Goal: Task Accomplishment & Management: Use online tool/utility

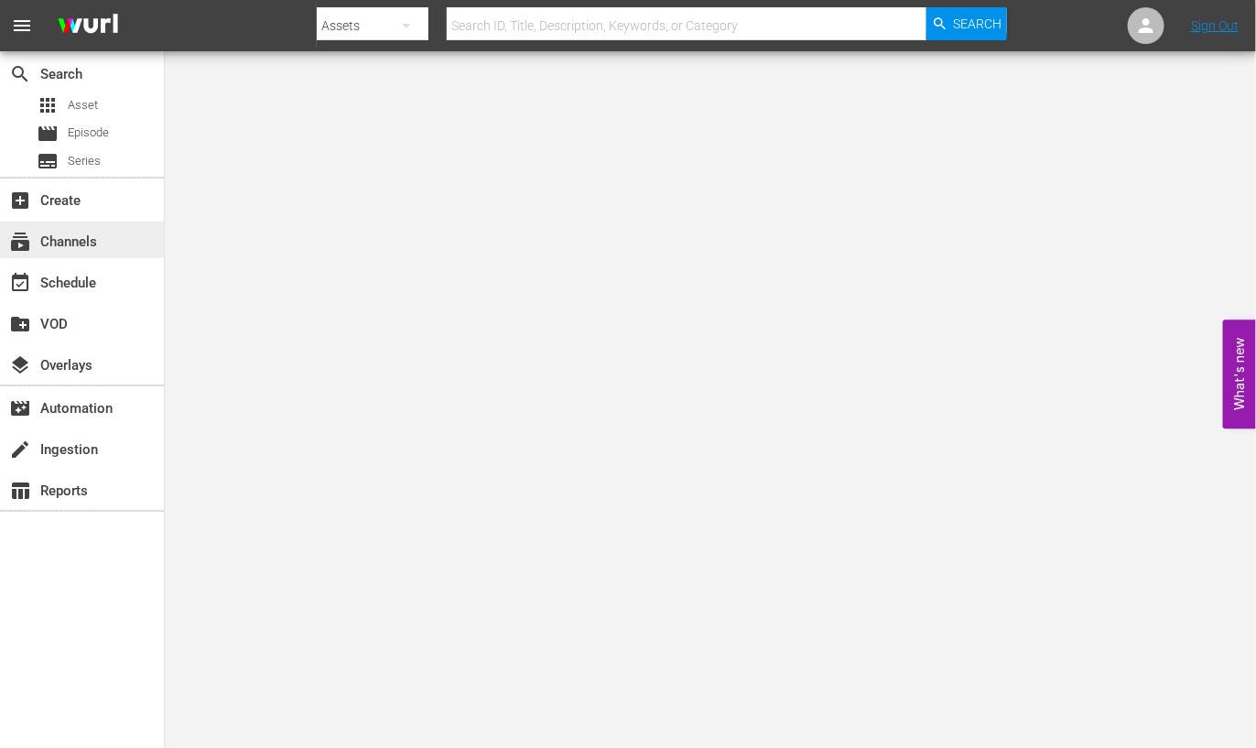
click at [92, 243] on div "subscriptions Channels" at bounding box center [51, 239] width 103 height 16
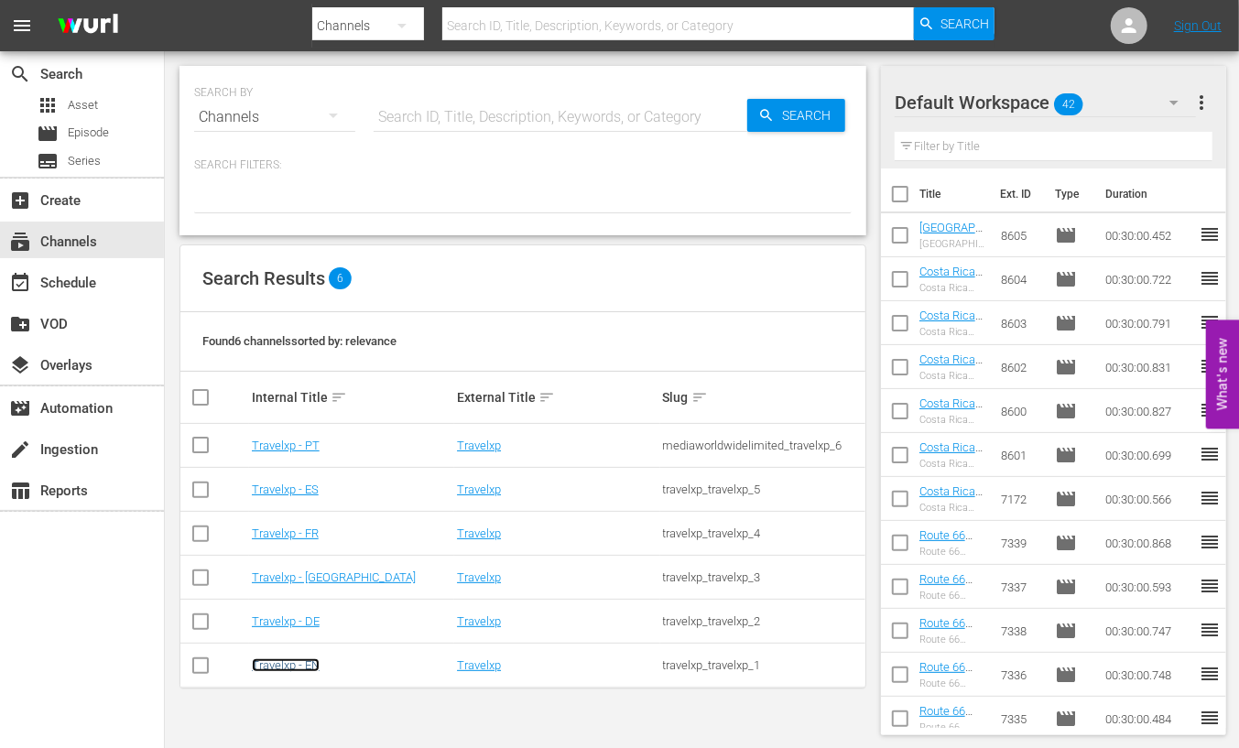
click at [298, 665] on link "Travelxp - EN" at bounding box center [286, 665] width 68 height 14
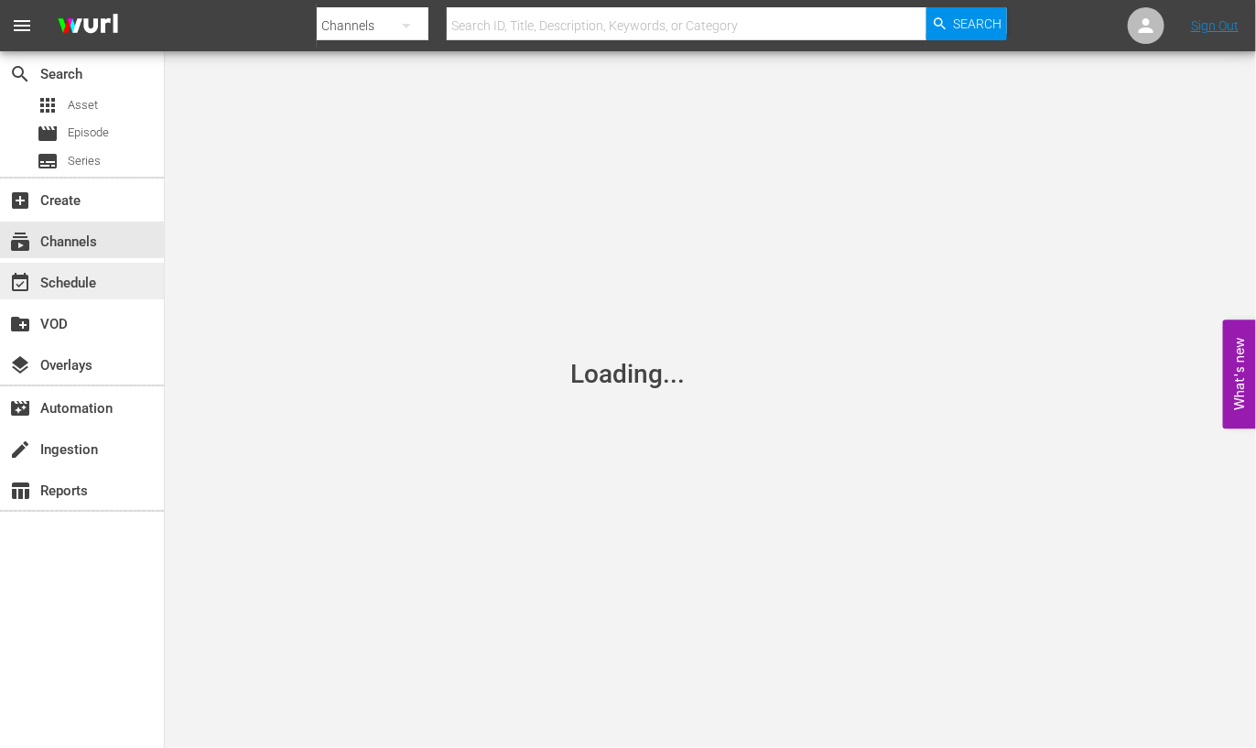
click at [94, 285] on div "event_available Schedule" at bounding box center [51, 280] width 103 height 16
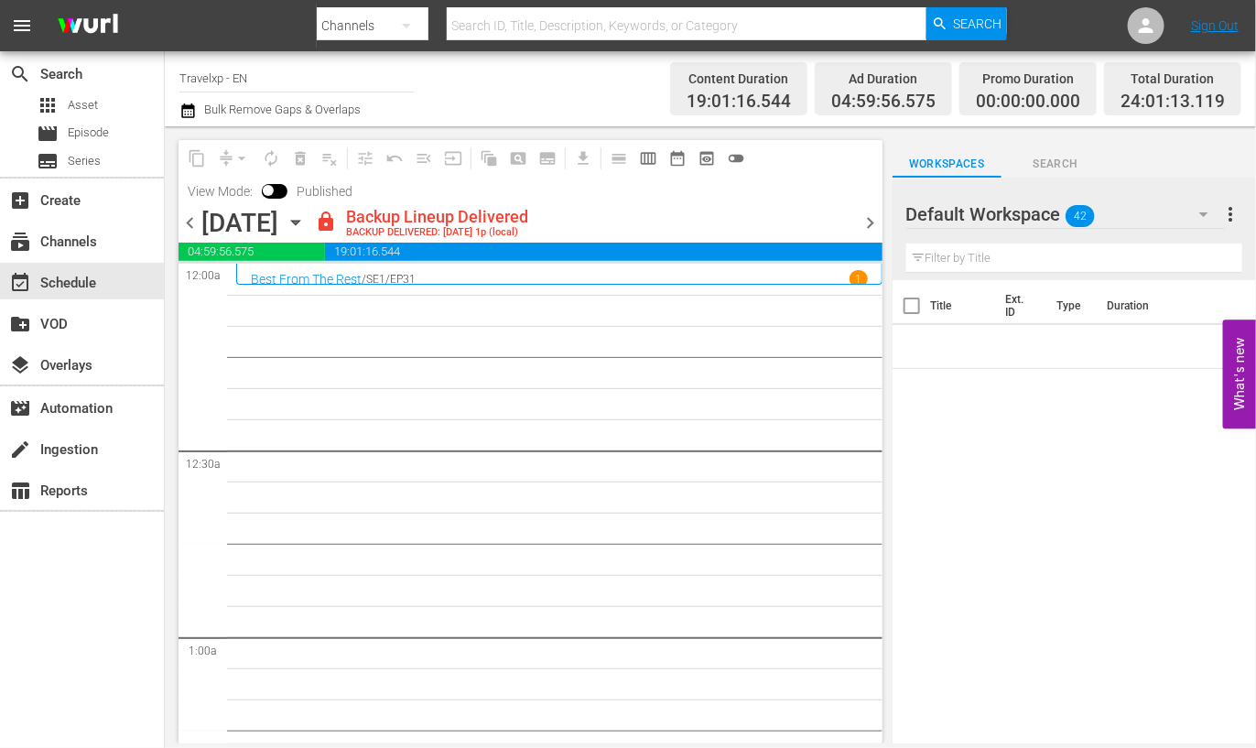
click at [873, 192] on div "content_copy compress arrow_drop_down autorenew_outlined delete_forever_outline…" at bounding box center [531, 173] width 704 height 67
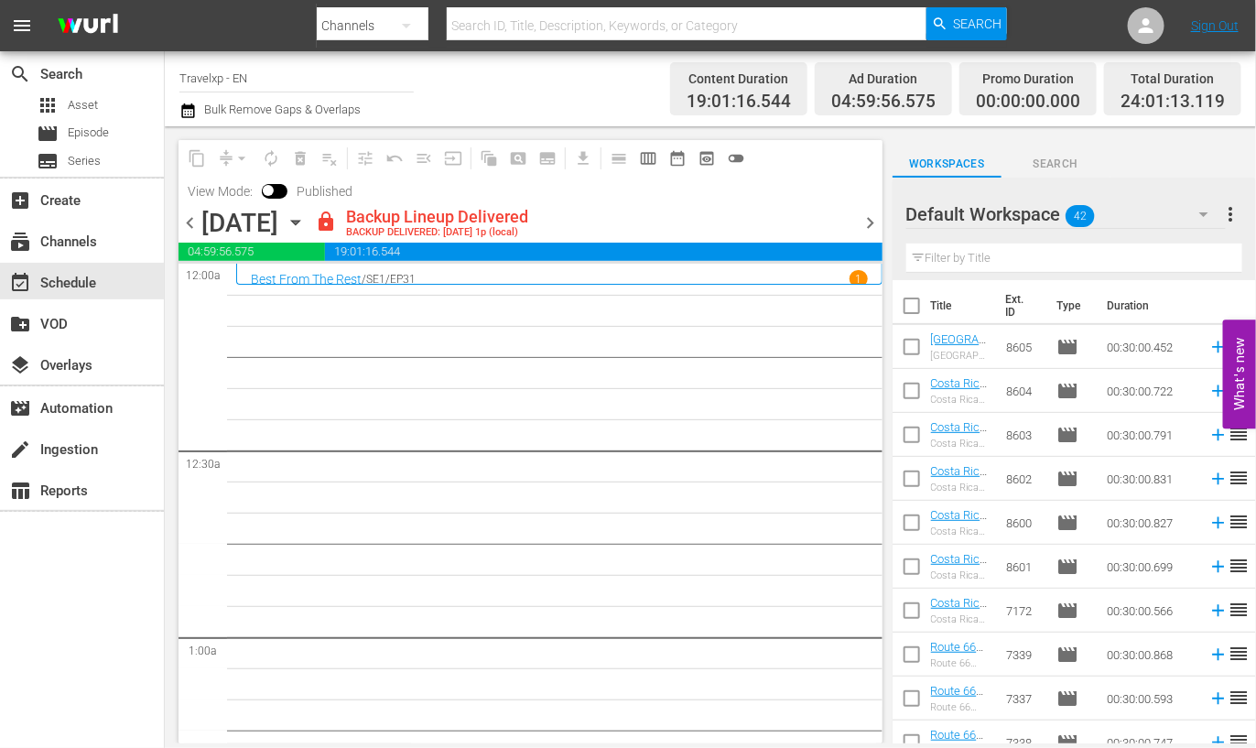
click at [866, 224] on span "chevron_right" at bounding box center [871, 222] width 23 height 23
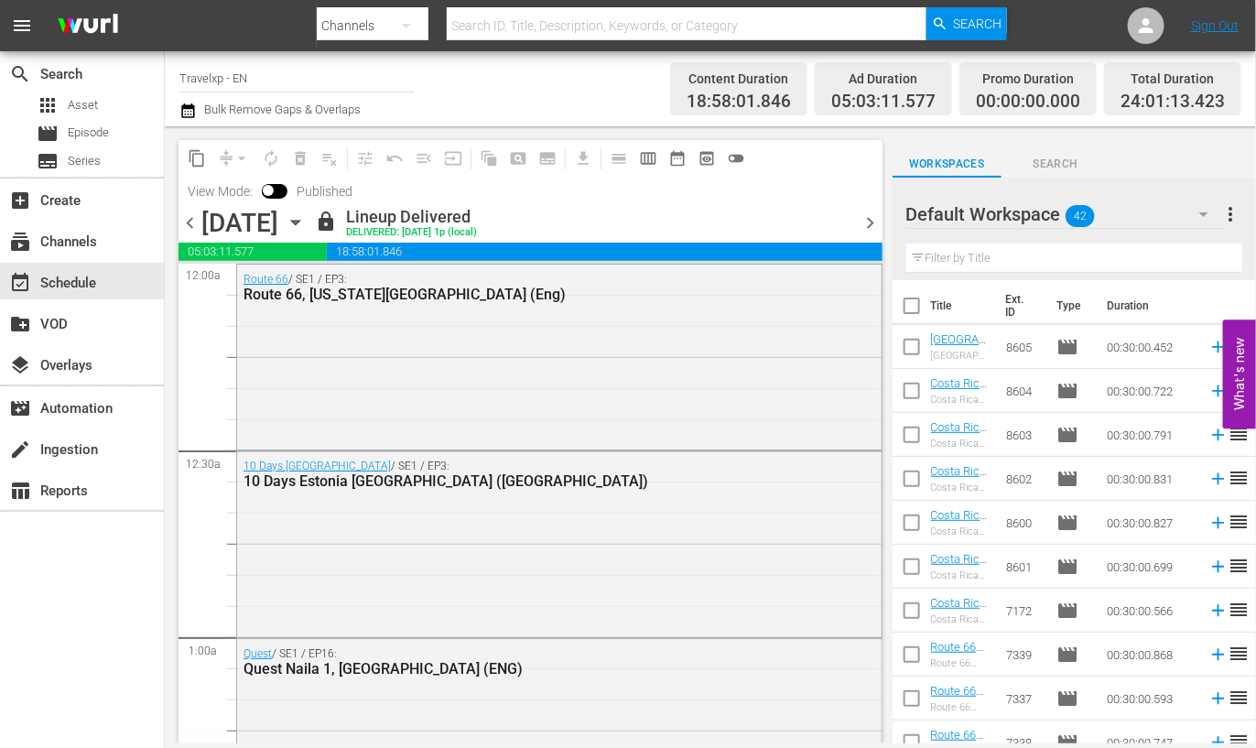
click at [870, 222] on span "chevron_right" at bounding box center [871, 222] width 23 height 23
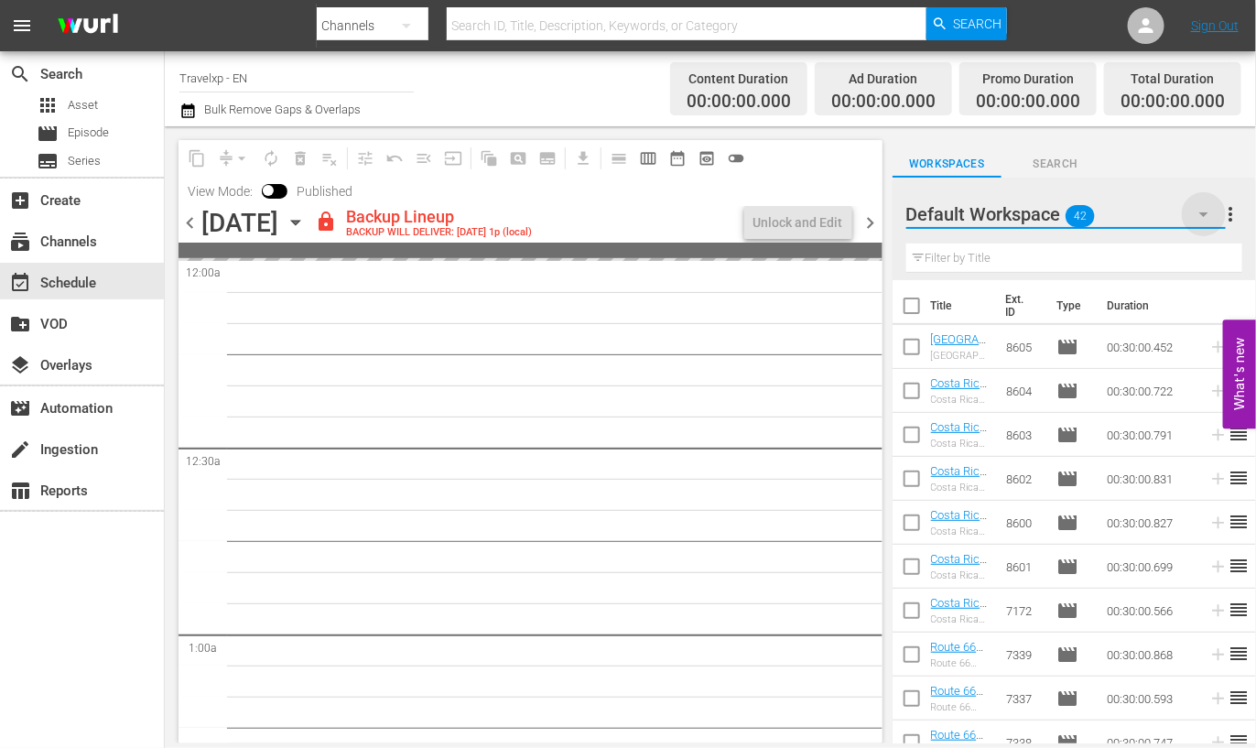
click at [1207, 210] on icon "button" at bounding box center [1204, 214] width 22 height 22
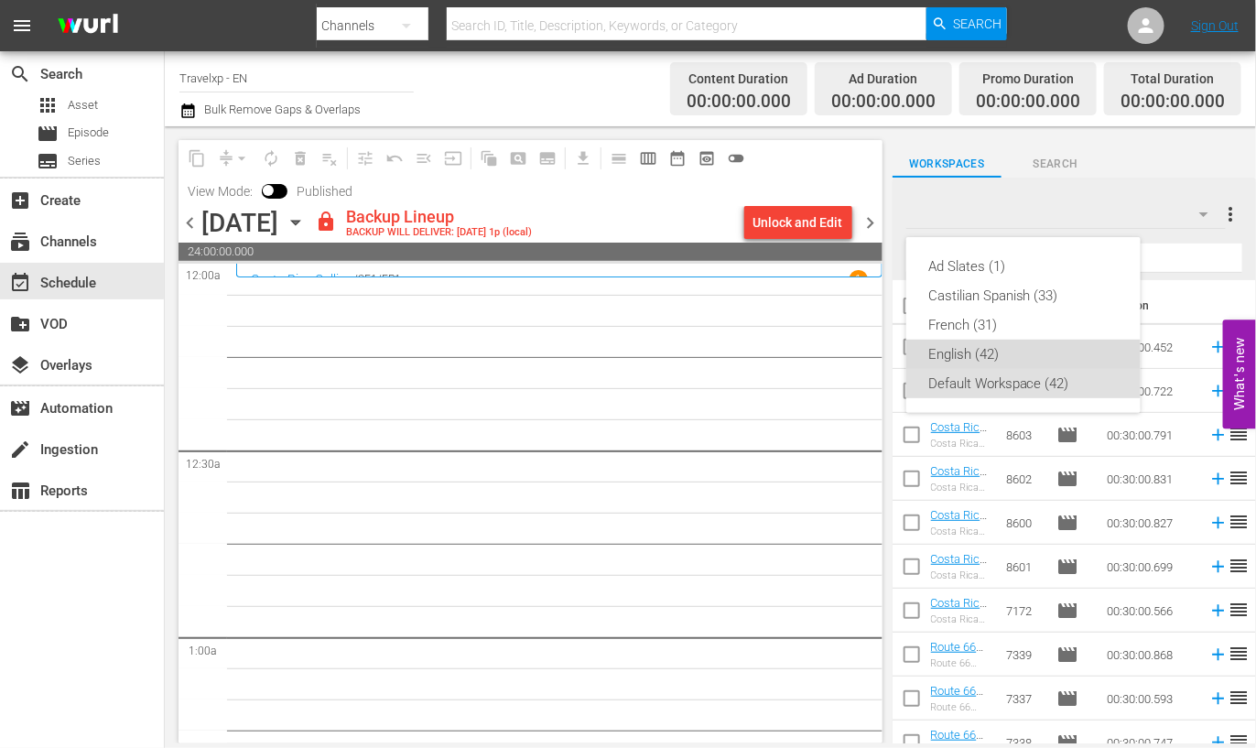
click at [998, 349] on div "English (42)" at bounding box center [1023, 354] width 190 height 29
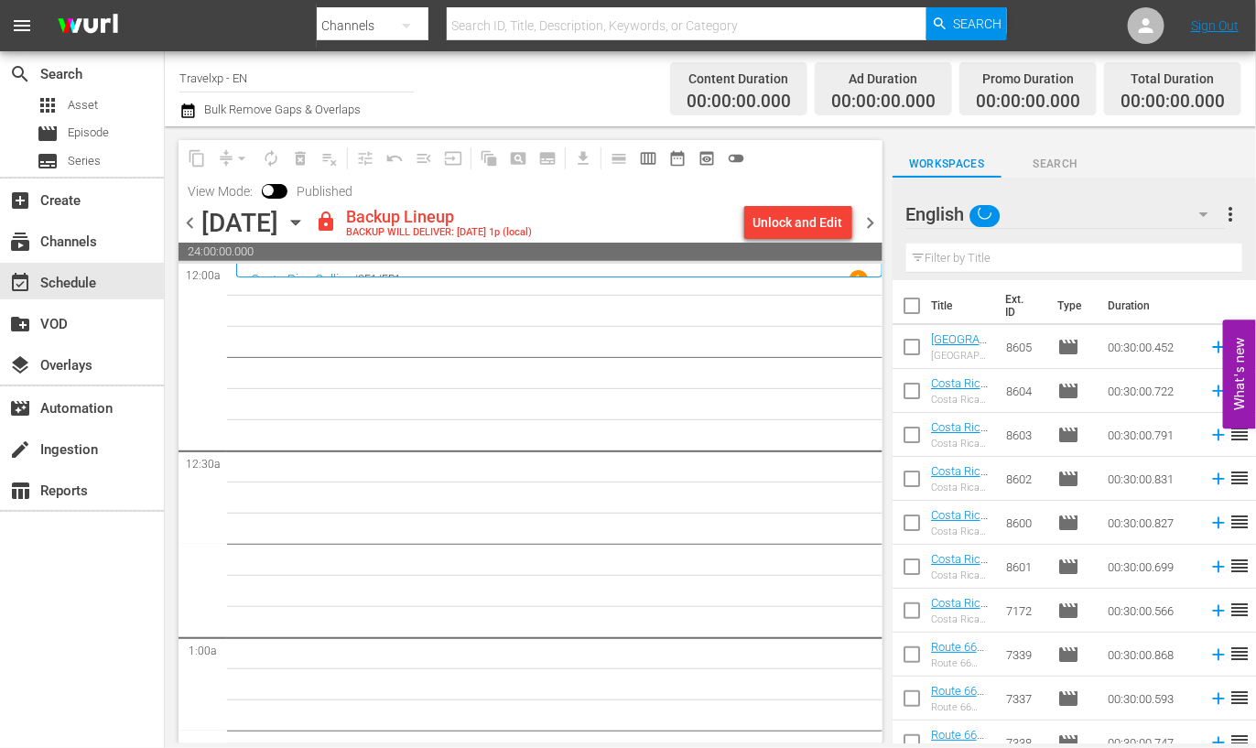
click at [822, 224] on div "Unlock and Edit" at bounding box center [798, 222] width 90 height 33
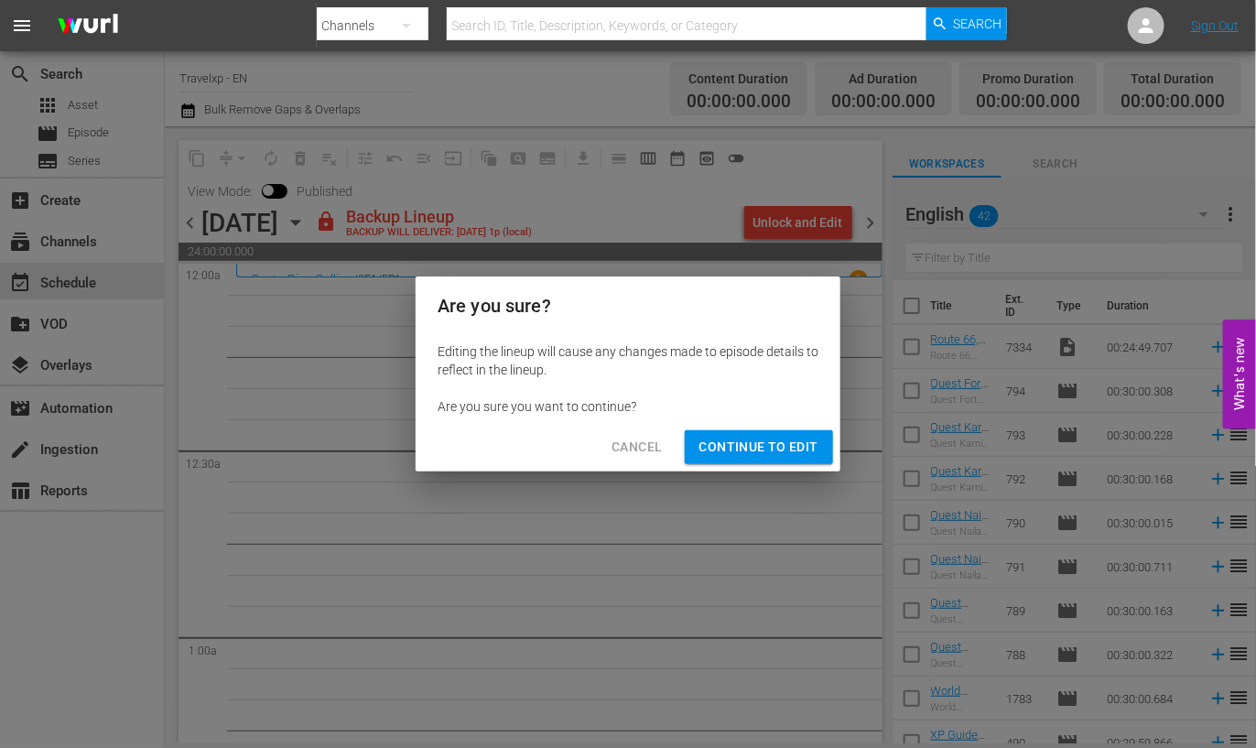
click at [787, 452] on span "Continue to Edit" at bounding box center [758, 447] width 119 height 23
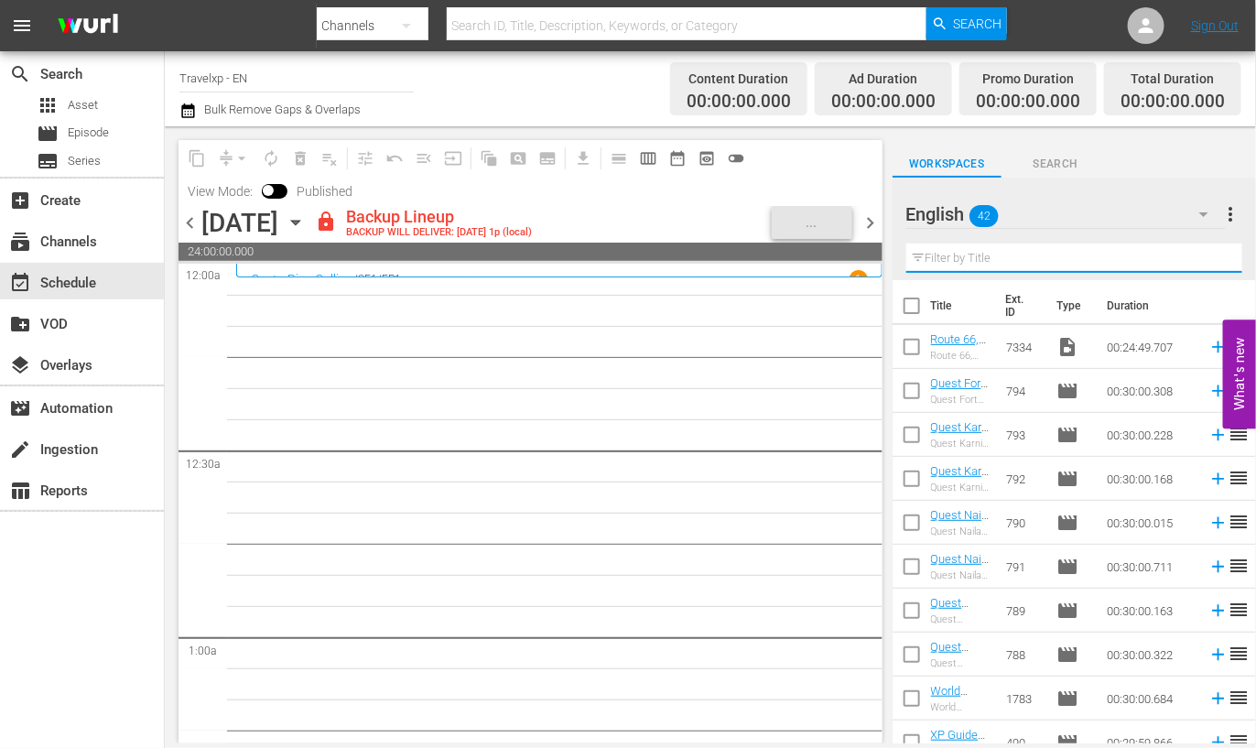
click at [1028, 261] on input "text" at bounding box center [1074, 257] width 336 height 29
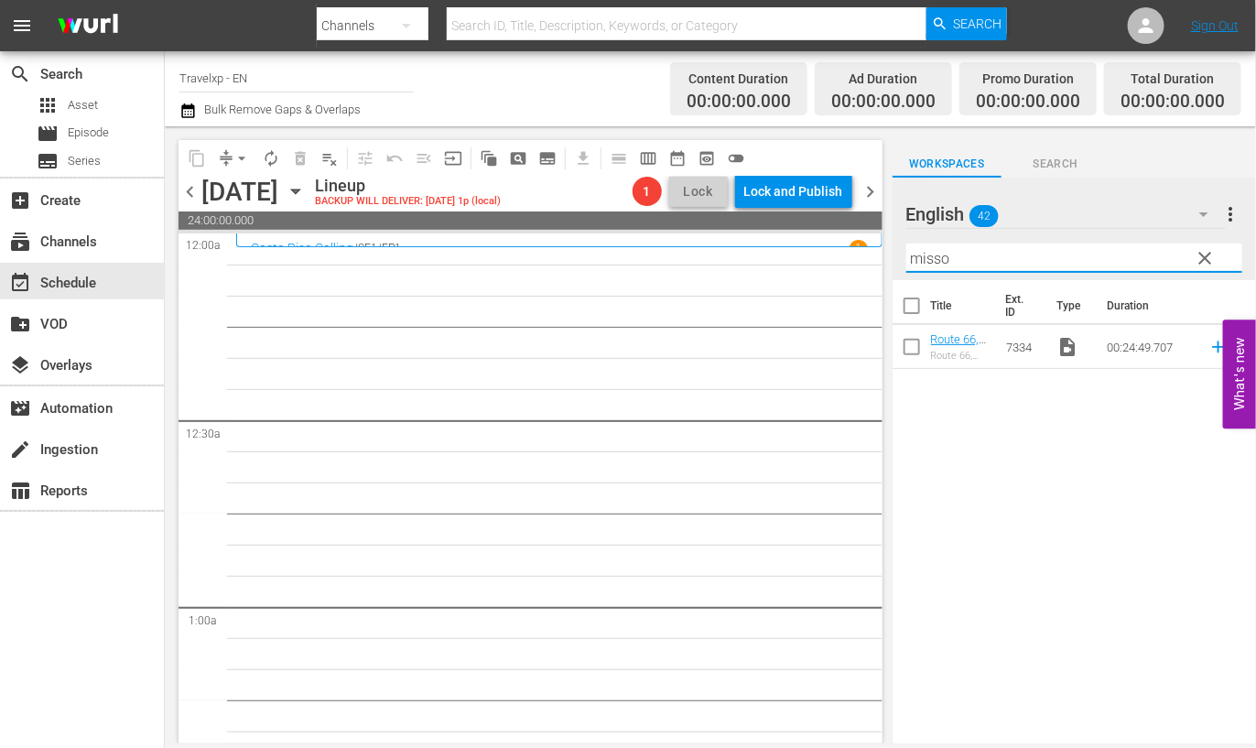
type input "misso"
click at [911, 348] on input "checkbox" at bounding box center [912, 350] width 38 height 38
checkbox input "true"
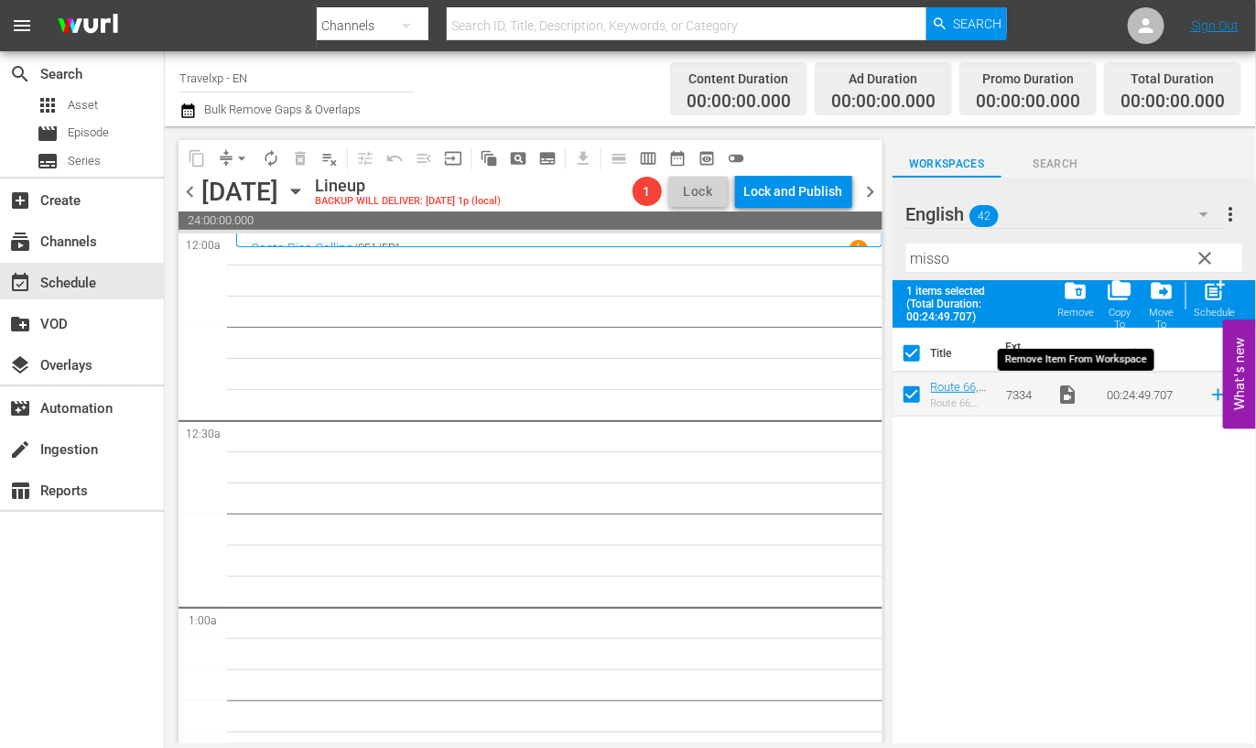
click at [1070, 290] on span "folder_delete" at bounding box center [1076, 290] width 25 height 25
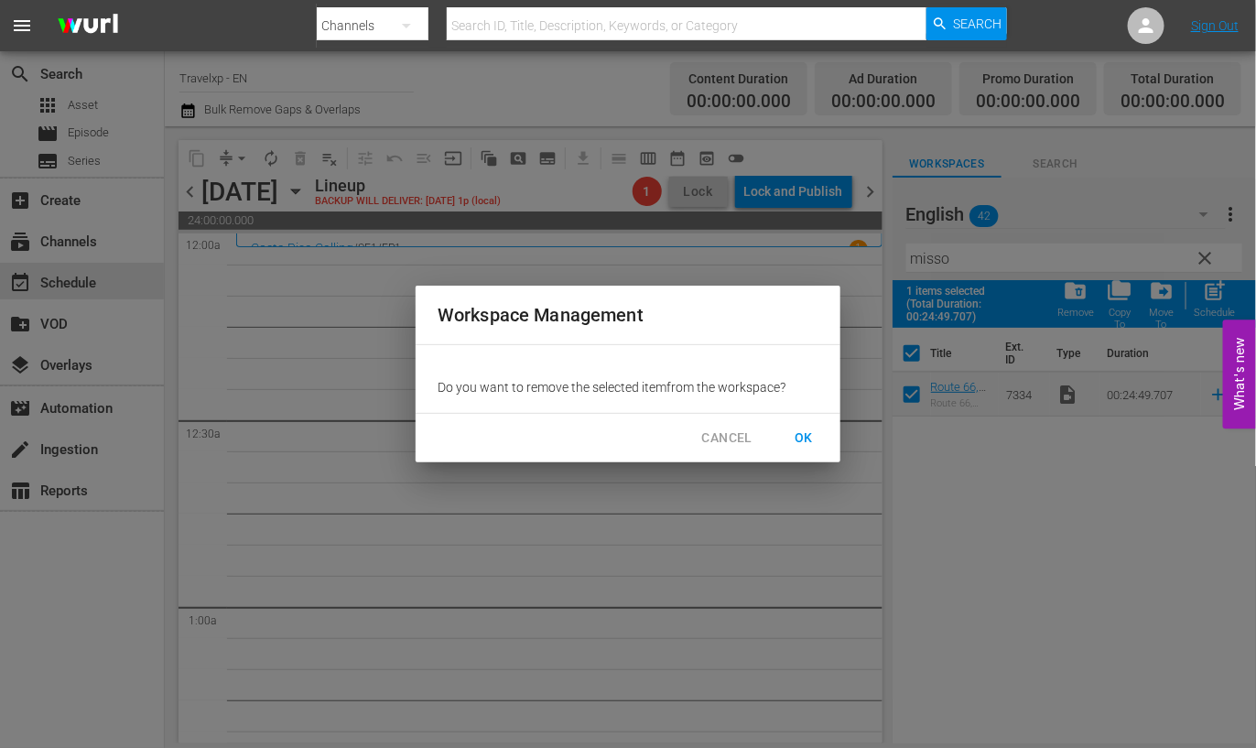
click at [798, 435] on span "OK" at bounding box center [803, 438] width 29 height 23
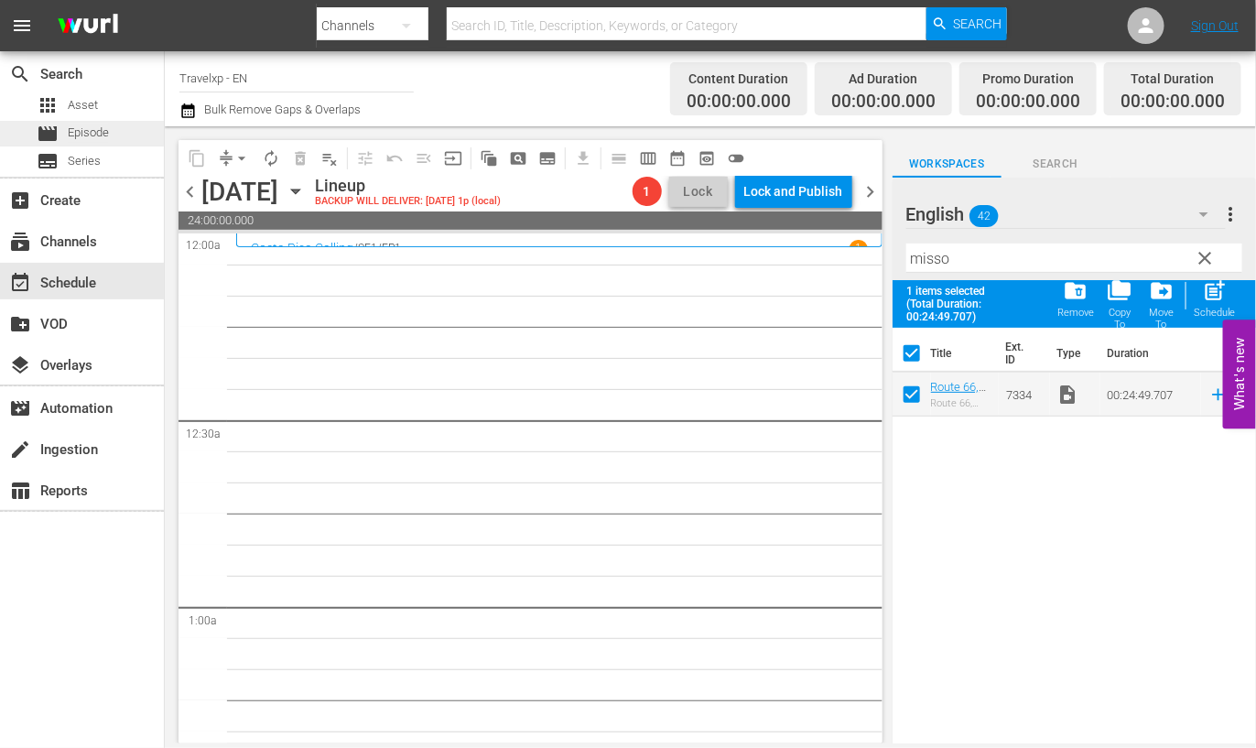
checkbox input "false"
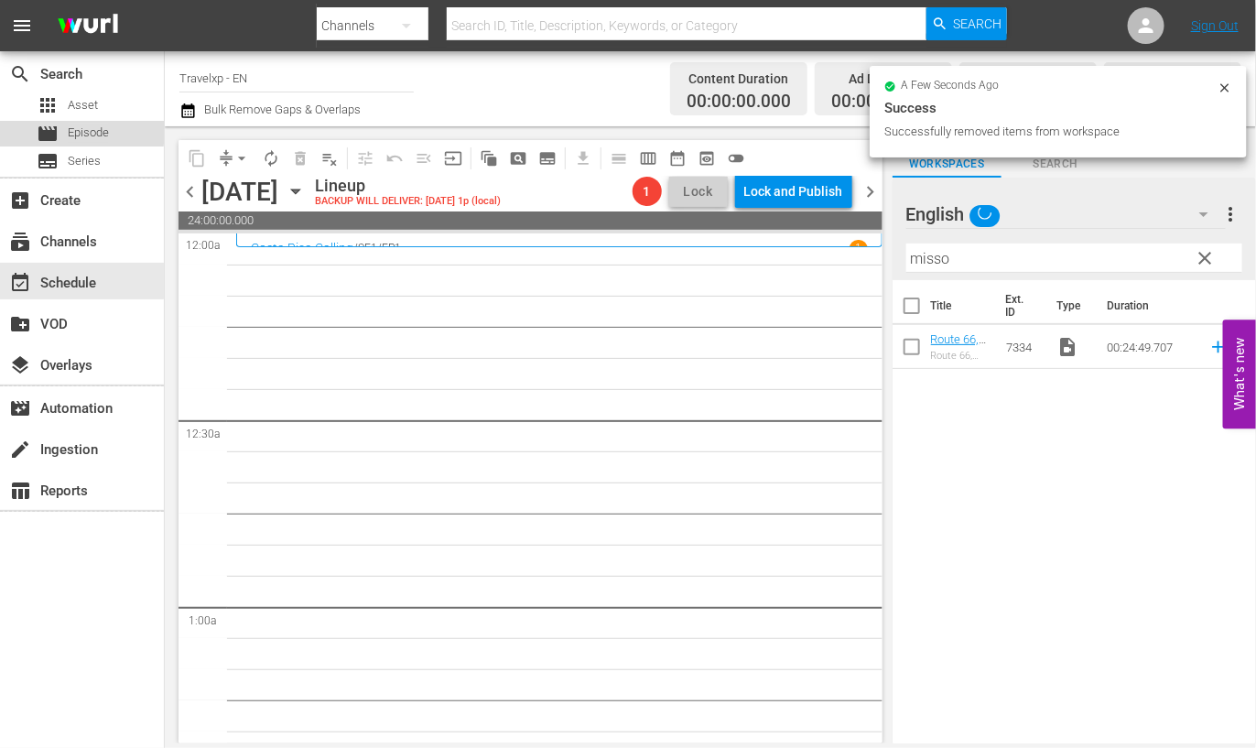
click at [73, 131] on span "Episode" at bounding box center [88, 133] width 41 height 18
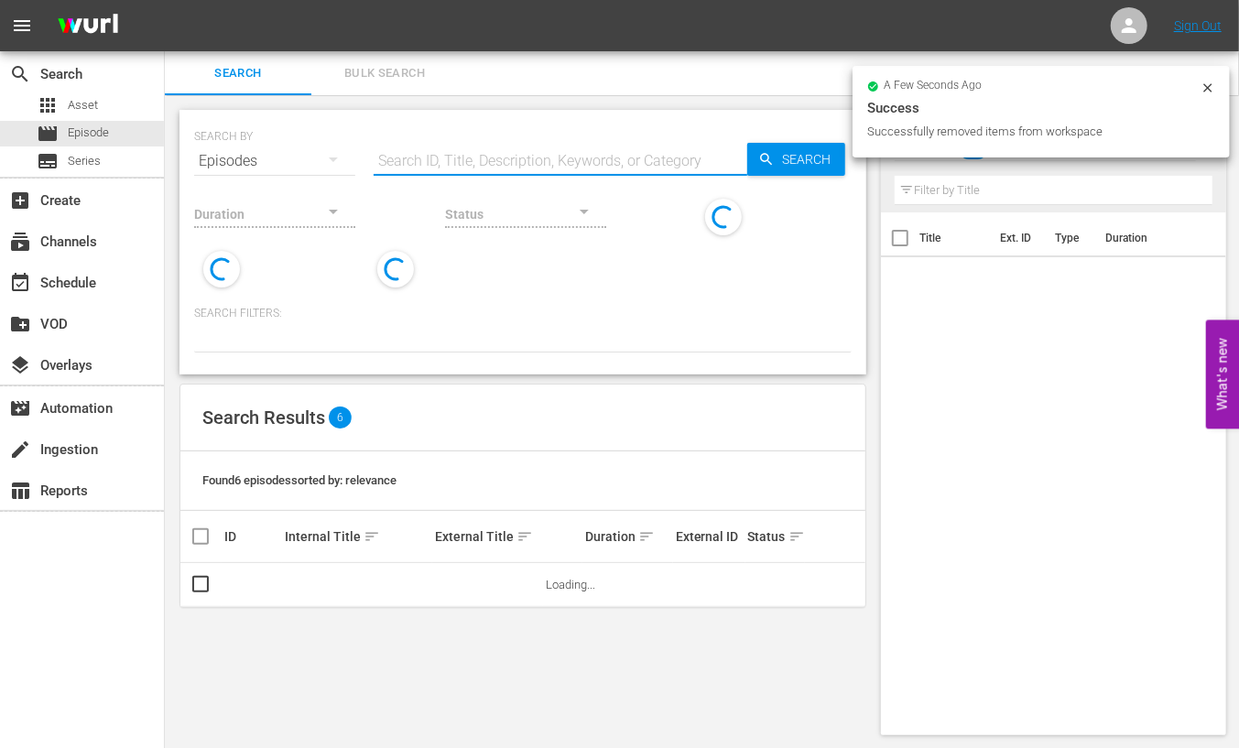
click at [471, 155] on input "text" at bounding box center [559, 161] width 373 height 44
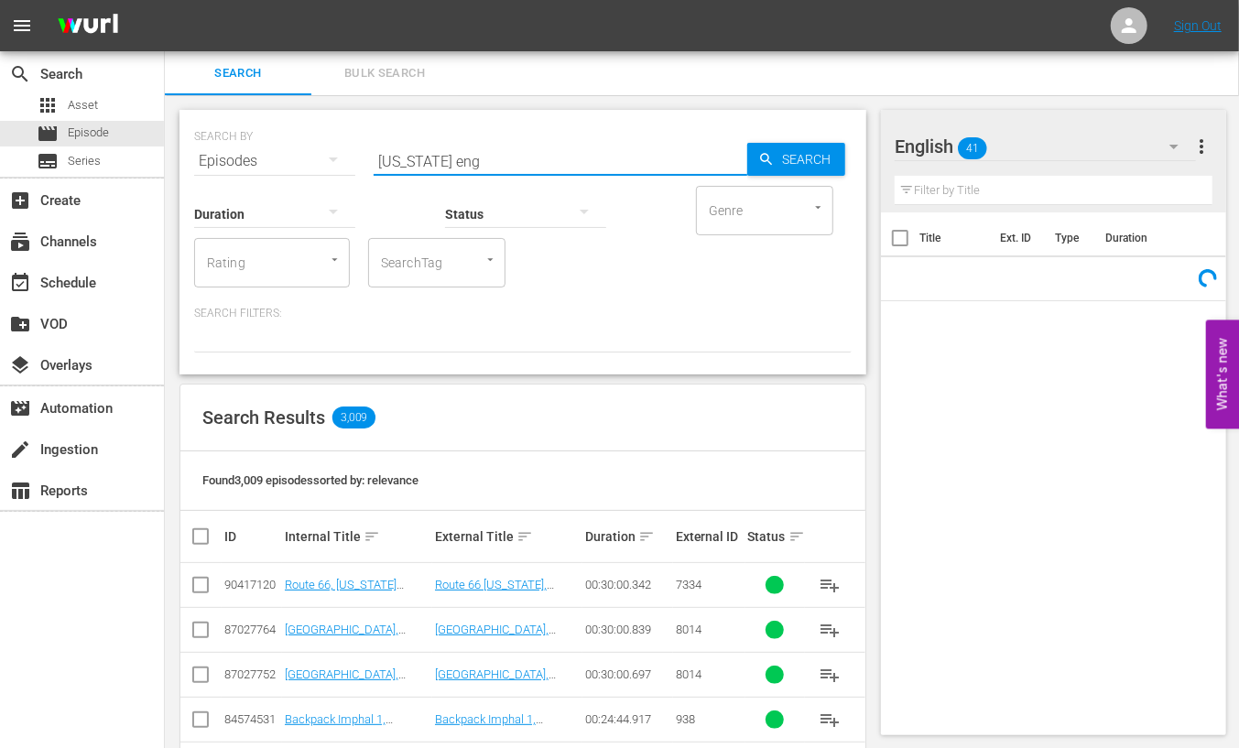
type input "[US_STATE] eng"
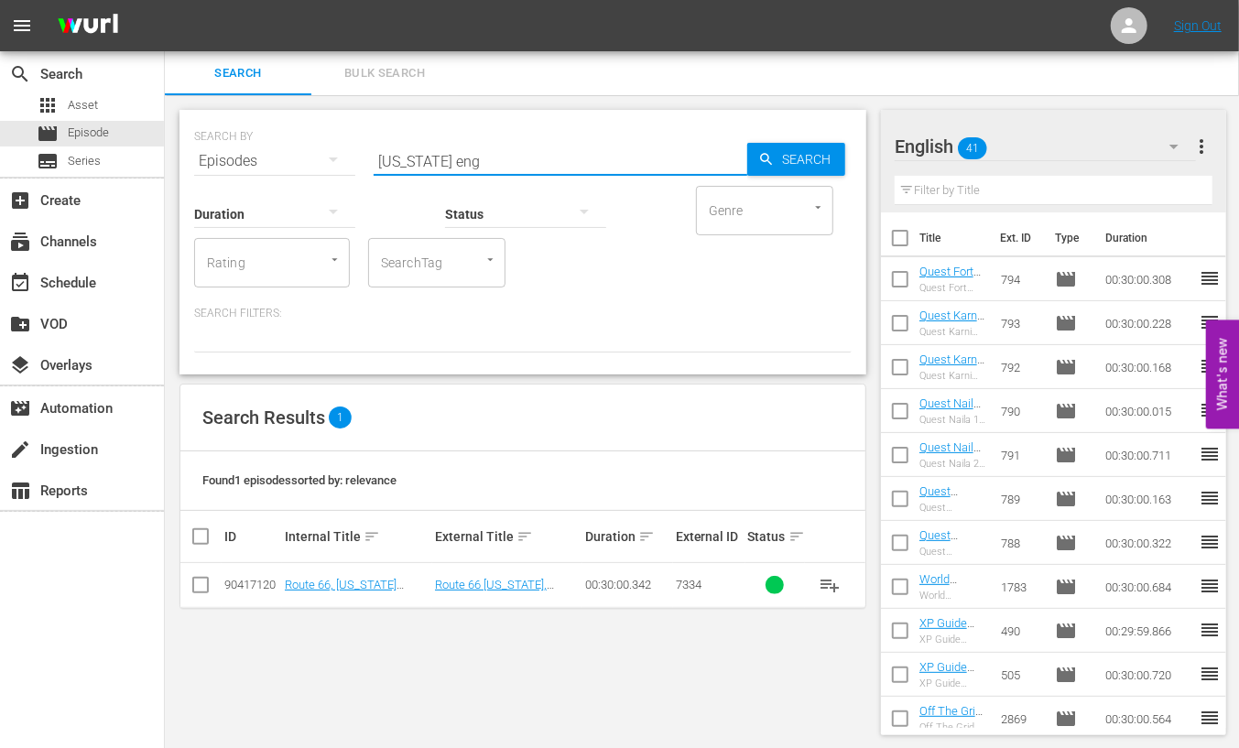
click at [204, 587] on input "checkbox" at bounding box center [200, 589] width 22 height 22
checkbox input "true"
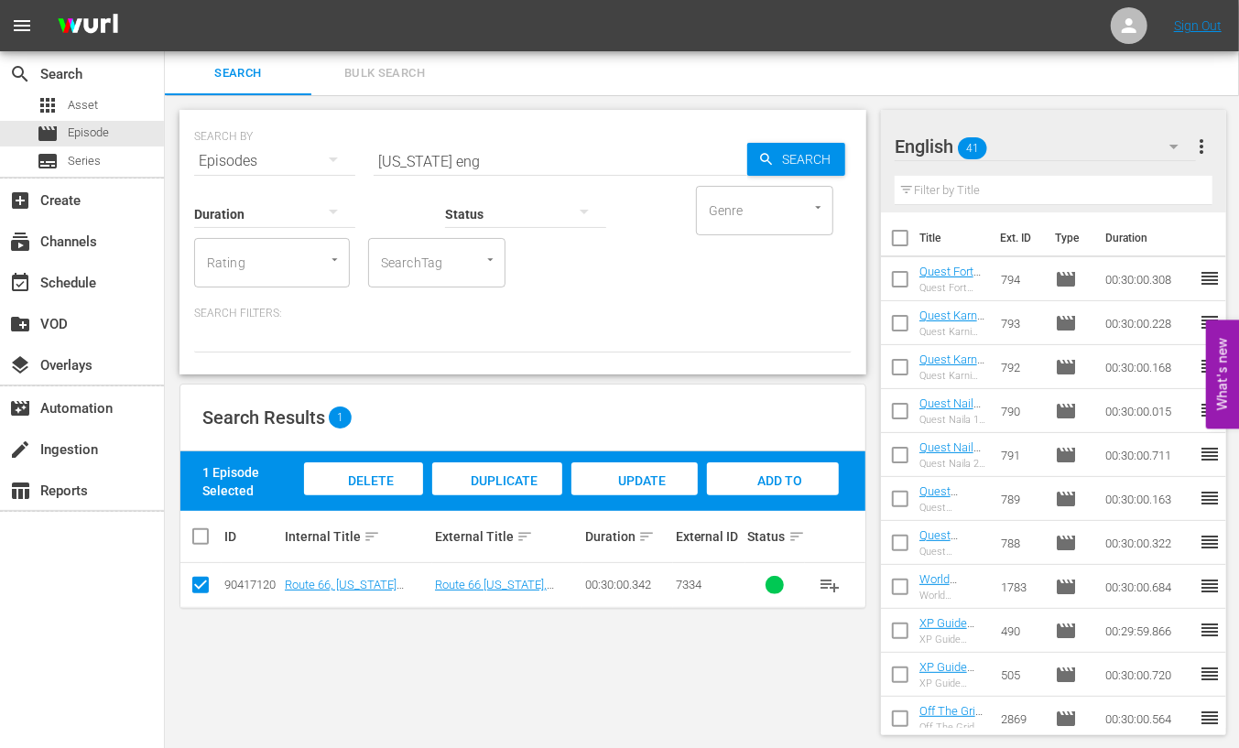
click at [796, 480] on span "Add to Workspace" at bounding box center [773, 497] width 90 height 49
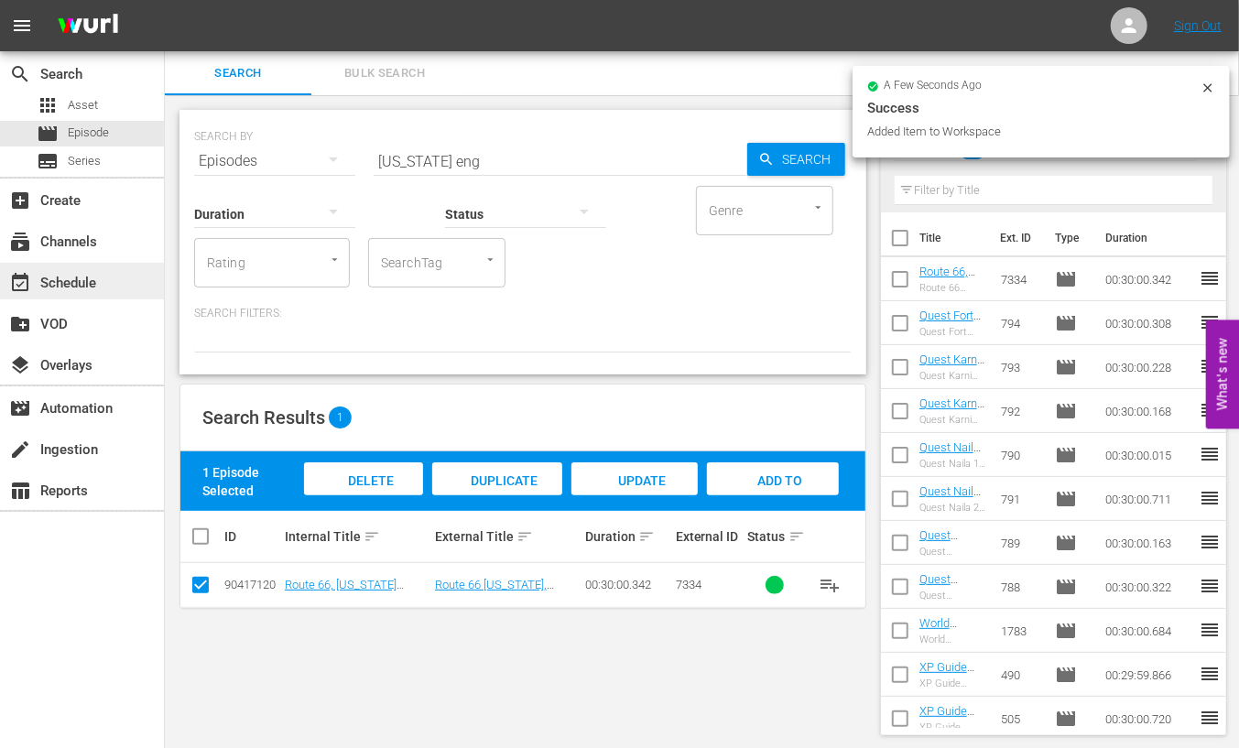
click at [91, 287] on div "event_available Schedule" at bounding box center [51, 280] width 103 height 16
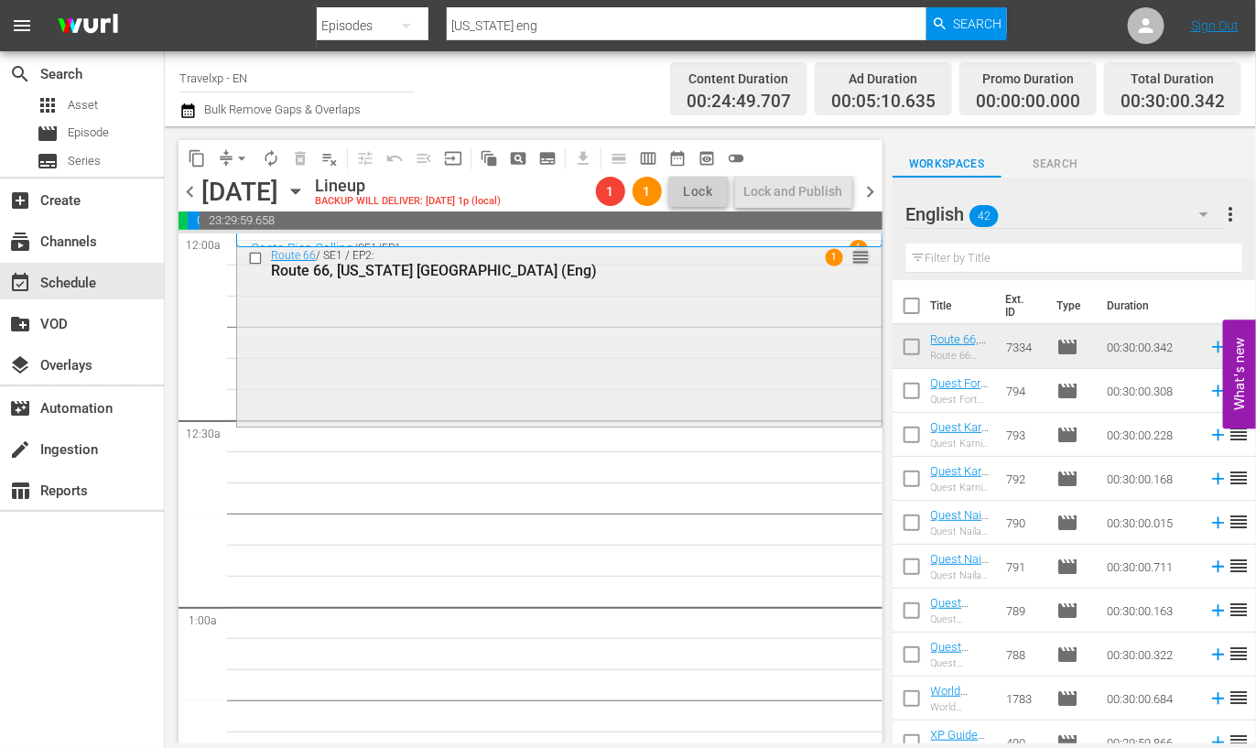
click at [852, 261] on span "reorder" at bounding box center [861, 257] width 18 height 20
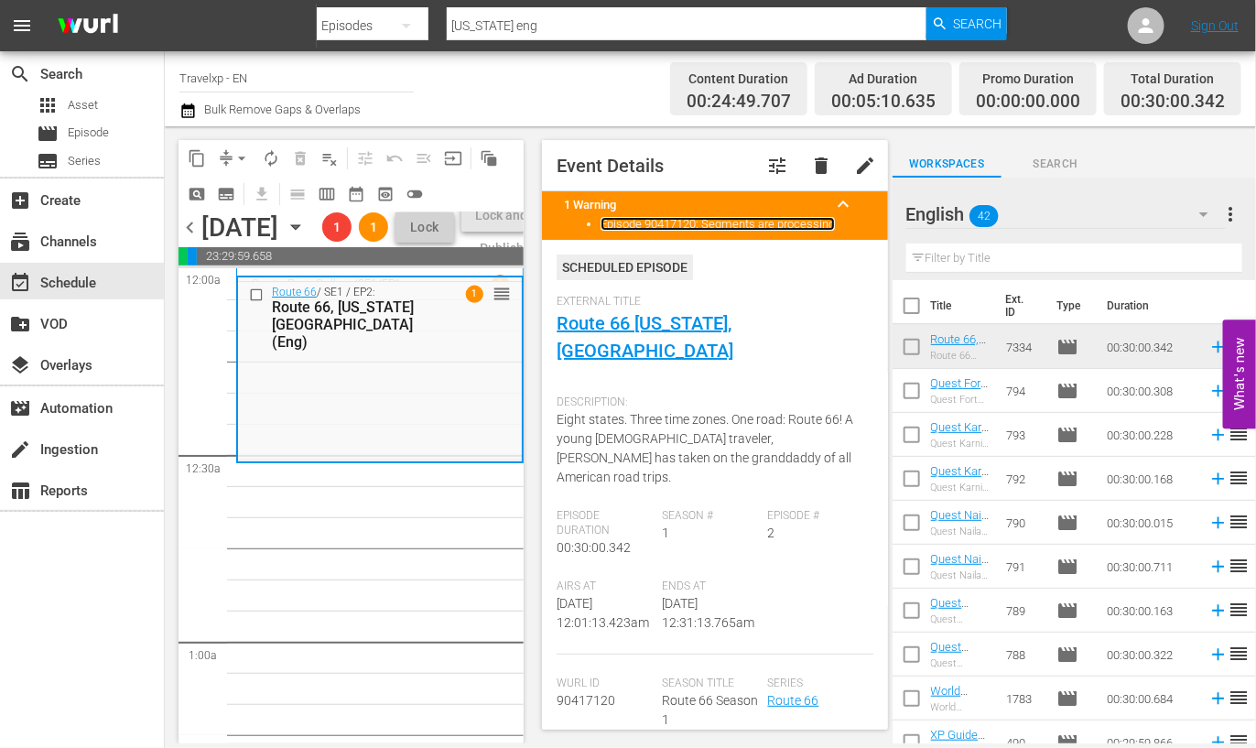
click at [633, 227] on link "Episode 90417120: Segments are processing" at bounding box center [718, 224] width 234 height 14
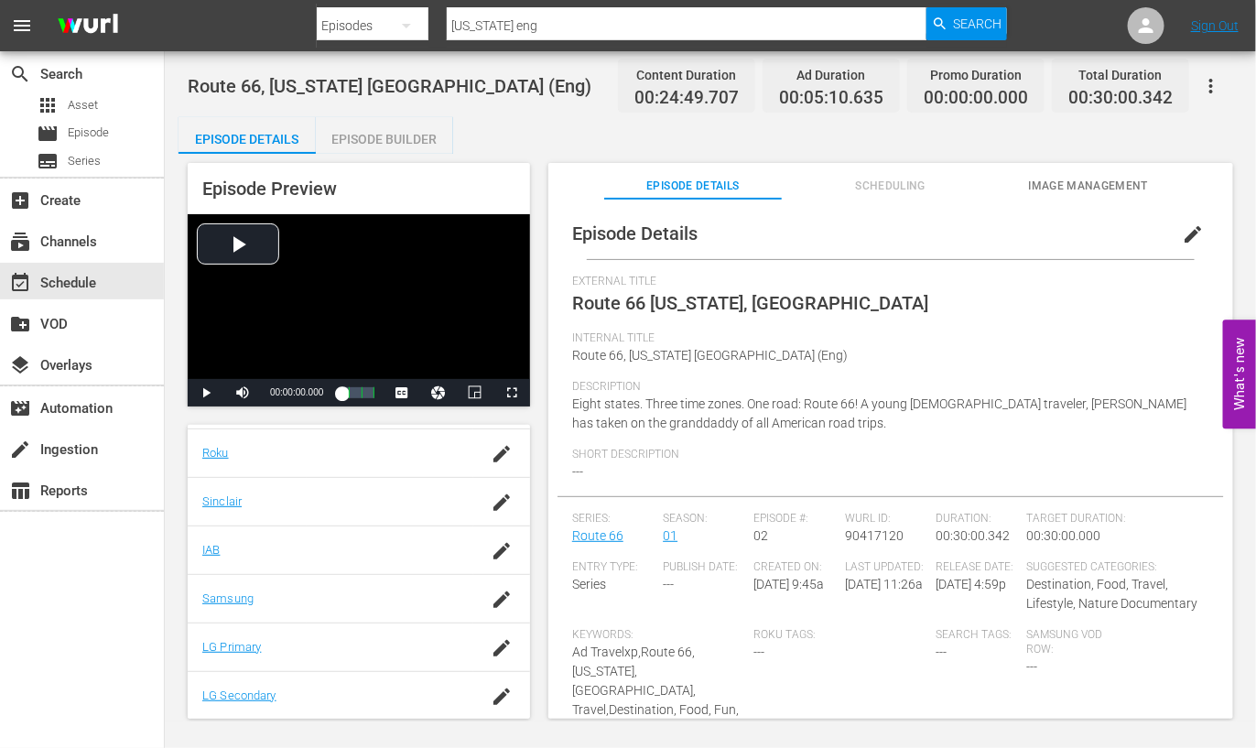
click at [894, 185] on span "Scheduling" at bounding box center [891, 186] width 178 height 19
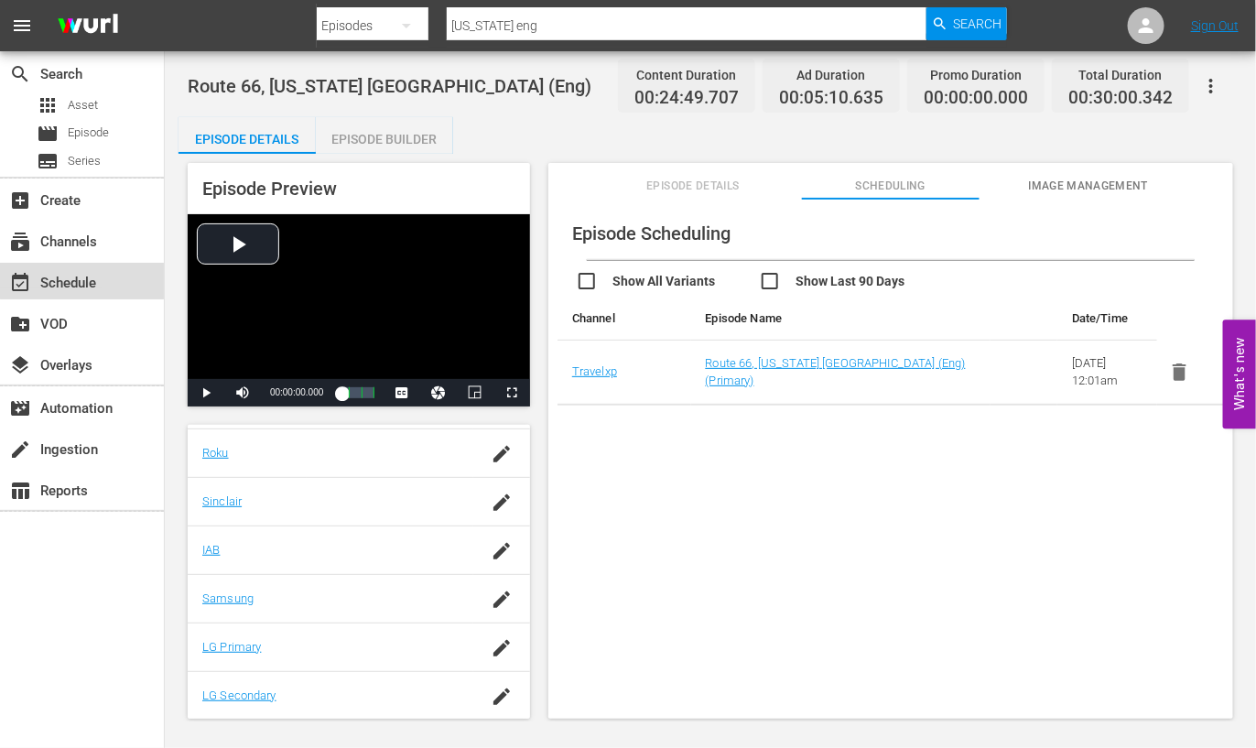
click at [91, 280] on div "event_available Schedule" at bounding box center [51, 280] width 103 height 16
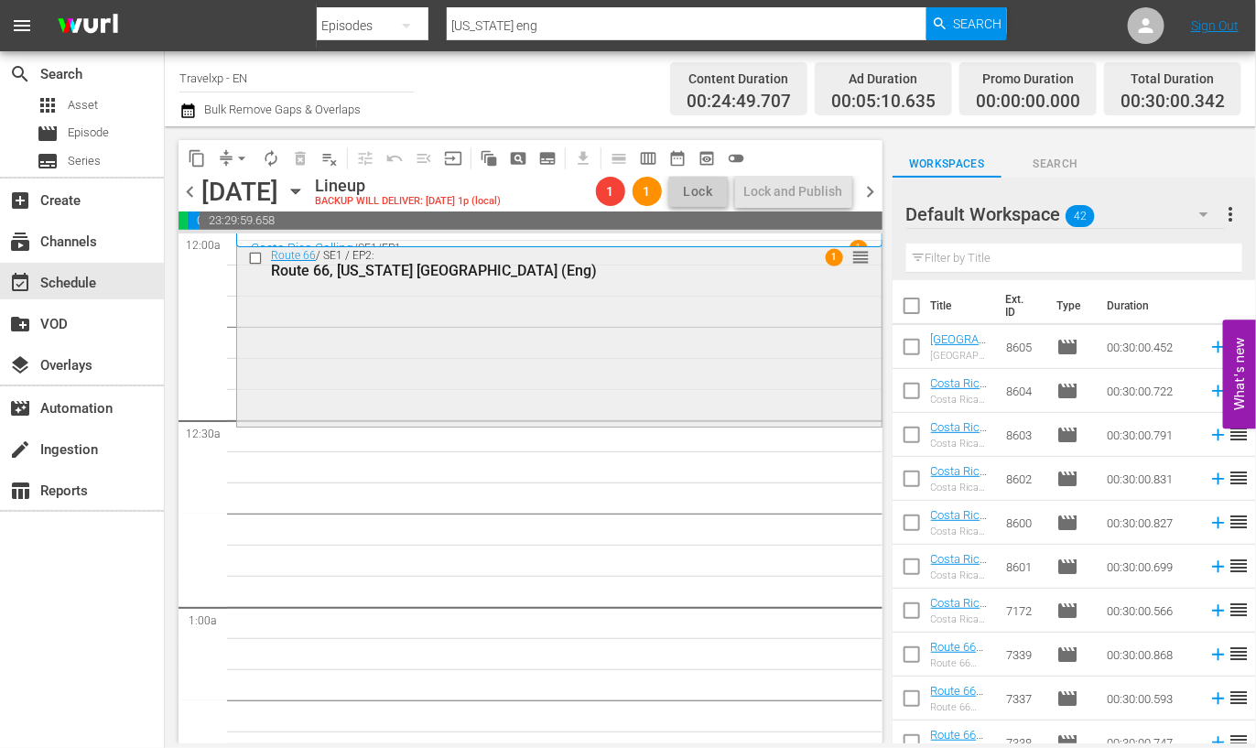
click at [384, 272] on div "Route 66, [US_STATE] [GEOGRAPHIC_DATA] (Eng)" at bounding box center [527, 270] width 513 height 17
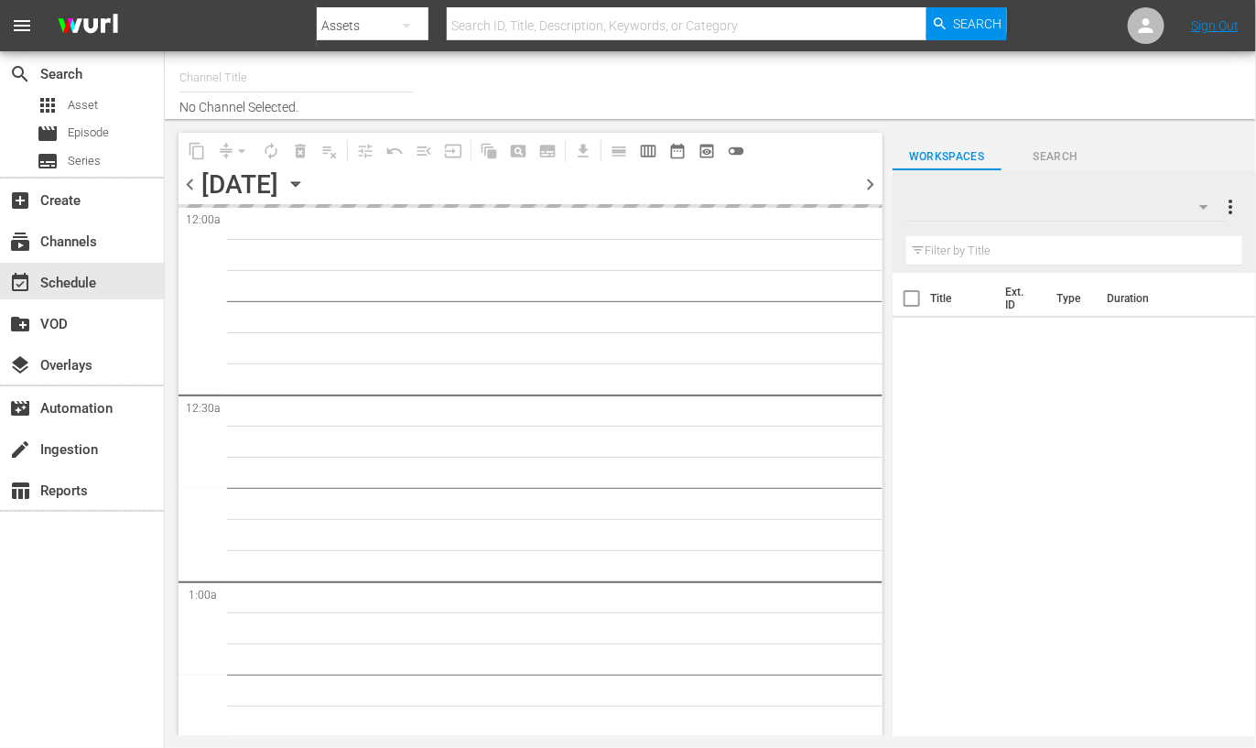
type input "Travelxp - EN (473)"
